Goal: Transaction & Acquisition: Purchase product/service

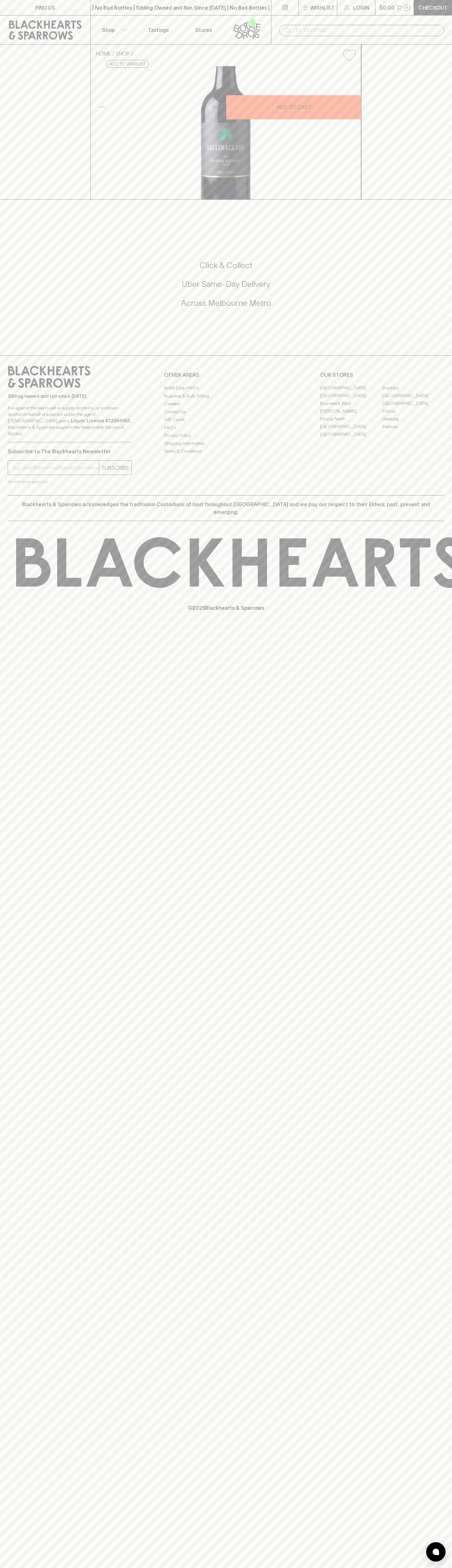
click at [446, 25] on div "​" at bounding box center [360, 30] width 181 height 29
click at [439, 187] on div "HOME SHOP Ballinaclash [PERSON_NAME] Touriga Nacional 2022 $26.00 Add to wishli…" at bounding box center [226, 122] width 452 height 155
click at [107, 1568] on html "FIND US | No Bad Bottles | Sibling Owned and Run Since [DATE] | No Bad Bottles …" at bounding box center [226, 784] width 452 height 1568
click at [15, 1364] on div "FIND US | No Bad Bottles | Sibling Owned and Run Since [DATE] | No Bad Bottles …" at bounding box center [226, 784] width 452 height 1568
